Goal: Check status

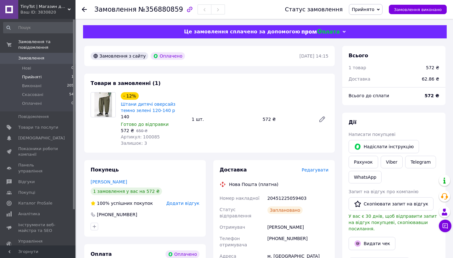
scroll to position [206, 0]
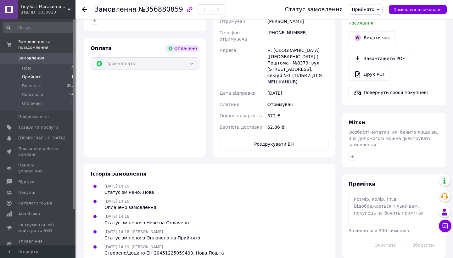
click at [35, 77] on span "Прийняті" at bounding box center [31, 77] width 19 height 6
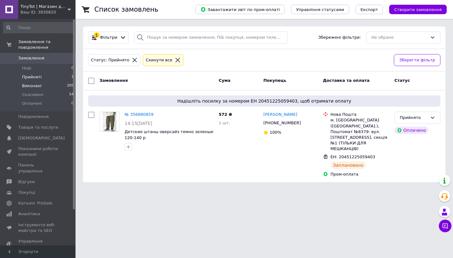
click at [35, 86] on span "Виконані" at bounding box center [31, 86] width 19 height 6
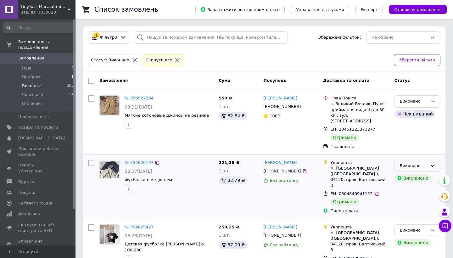
click at [418, 163] on div "Виконано" at bounding box center [414, 166] width 28 height 7
click at [50, 147] on span "Показники роботи компанії" at bounding box center [38, 151] width 40 height 11
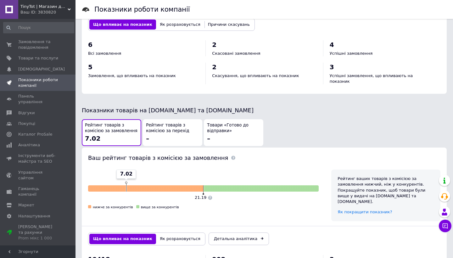
scroll to position [309, 0]
